Goal: Navigation & Orientation: Find specific page/section

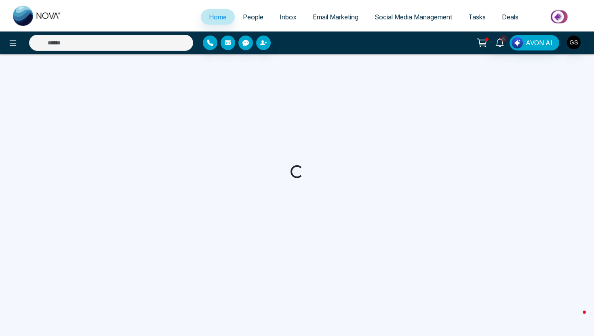
select select "*"
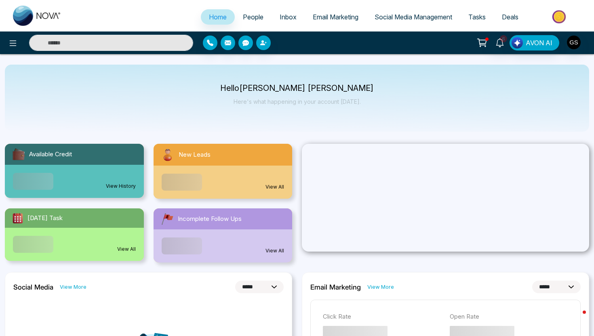
click at [248, 13] on span "People" at bounding box center [253, 17] width 21 height 8
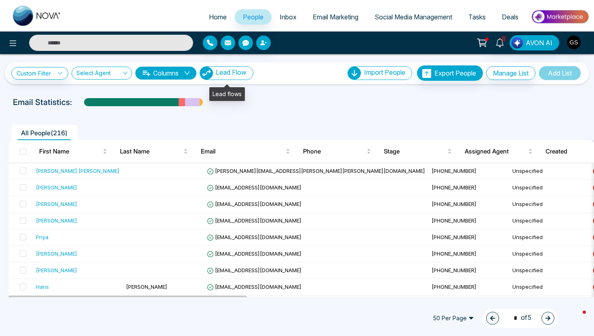
click at [244, 69] on span "Lead Flow" at bounding box center [231, 72] width 31 height 8
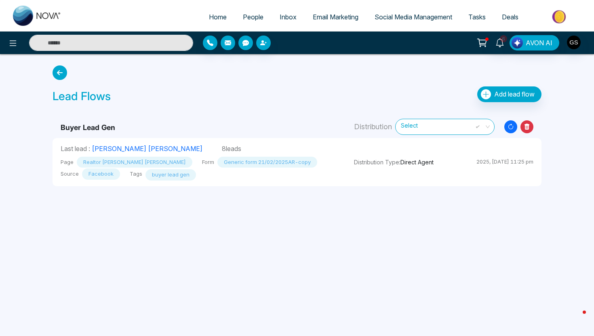
click at [212, 17] on span "Home" at bounding box center [218, 17] width 18 height 8
select select "*"
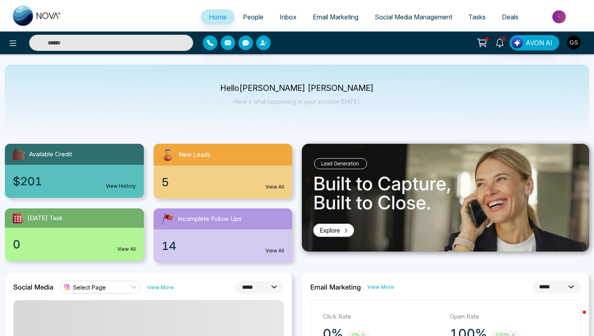
click at [250, 11] on link "People" at bounding box center [253, 16] width 37 height 15
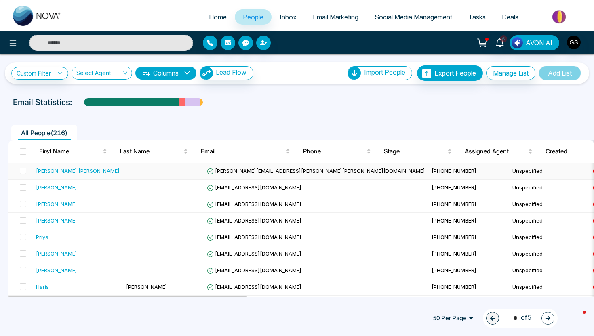
click at [77, 171] on div "[PERSON_NAME] [PERSON_NAME]" at bounding box center [78, 171] width 84 height 8
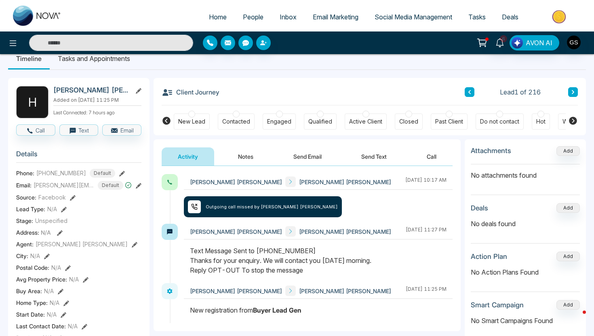
scroll to position [14, 0]
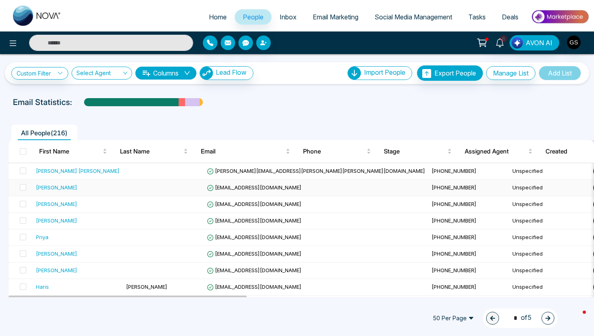
click at [97, 185] on div "[PERSON_NAME]" at bounding box center [78, 187] width 84 height 8
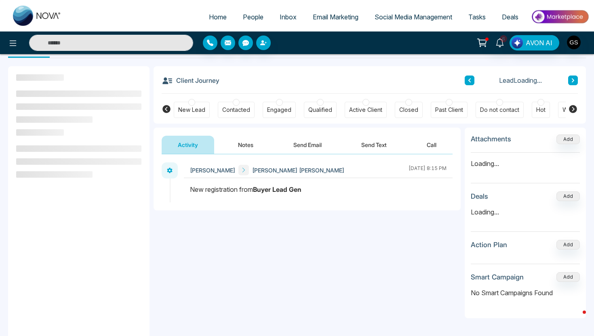
scroll to position [34, 0]
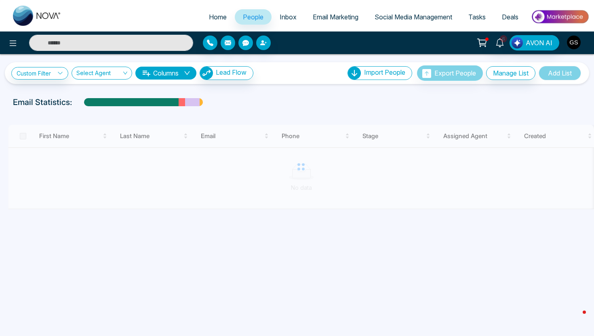
click at [570, 38] on img "button" at bounding box center [573, 43] width 14 height 14
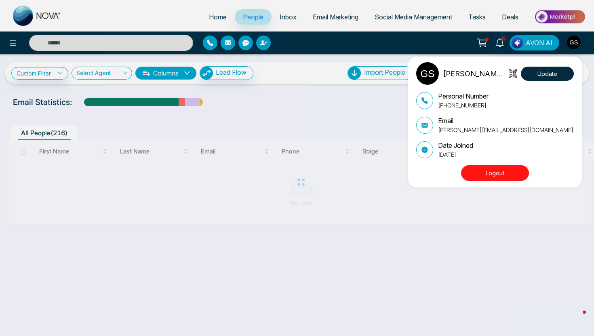
click at [490, 173] on button "Logout" at bounding box center [495, 173] width 68 height 16
